Goal: Transaction & Acquisition: Book appointment/travel/reservation

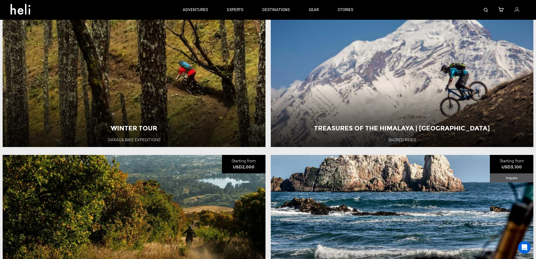
scroll to position [184, 0]
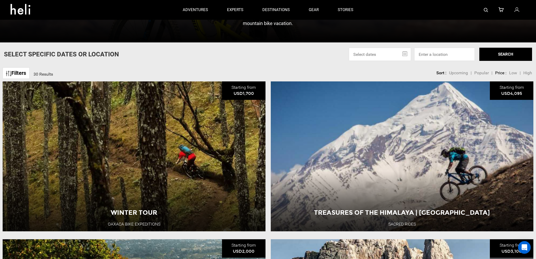
click at [142, 132] on span "Winter Tour" at bounding box center [134, 128] width 46 height 8
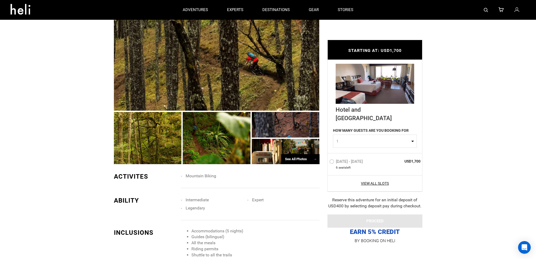
scroll to position [290, 0]
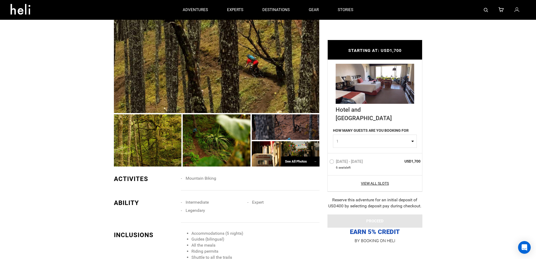
click at [297, 156] on div "See All Photos →" at bounding box center [300, 161] width 38 height 10
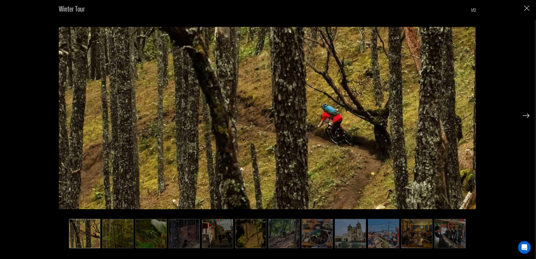
click at [308, 228] on img at bounding box center [316, 233] width 31 height 29
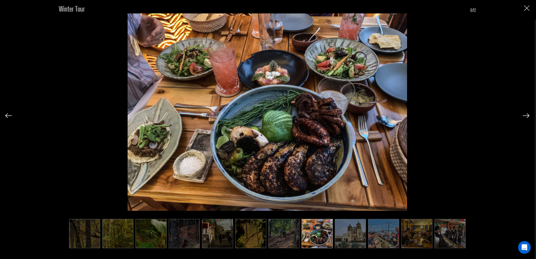
click at [344, 232] on img at bounding box center [350, 233] width 31 height 29
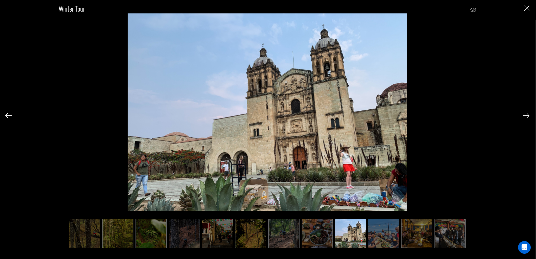
click at [380, 232] on img at bounding box center [383, 233] width 31 height 29
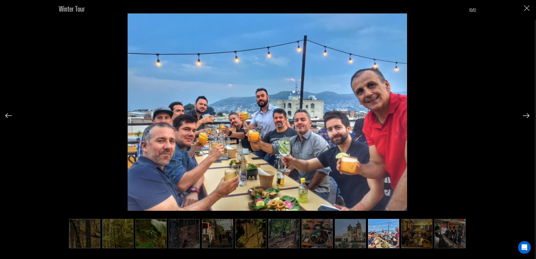
click at [419, 233] on img at bounding box center [416, 233] width 31 height 29
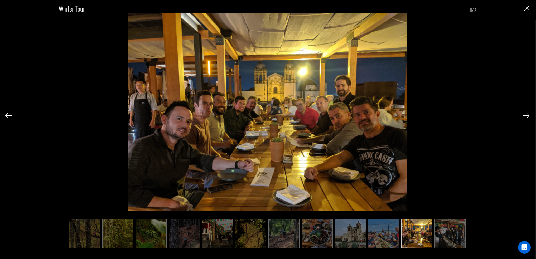
click at [443, 232] on img at bounding box center [449, 233] width 31 height 29
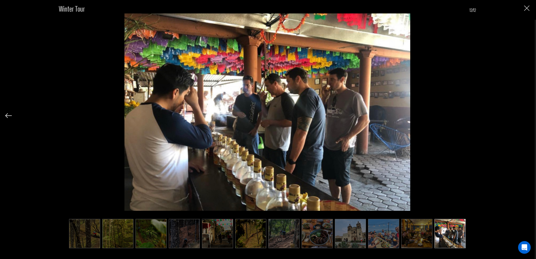
click at [118, 237] on img at bounding box center [117, 233] width 31 height 29
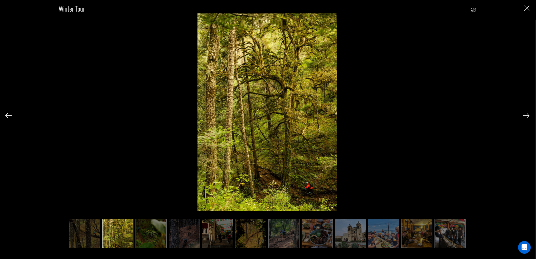
click at [97, 237] on img at bounding box center [84, 233] width 31 height 29
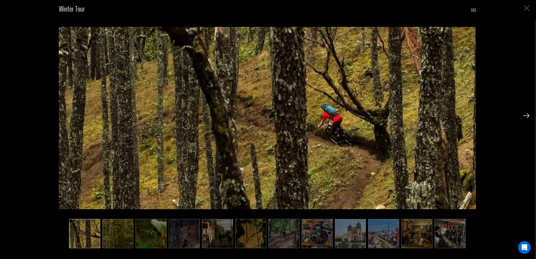
click at [526, 8] on img "Close" at bounding box center [526, 8] width 5 height 5
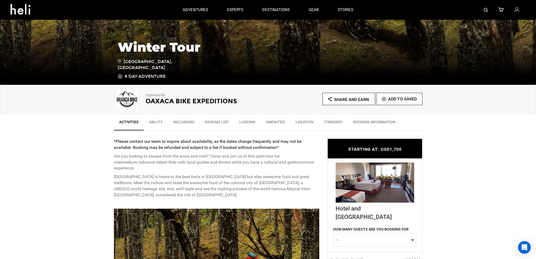
scroll to position [79, 0]
